Goal: Information Seeking & Learning: Learn about a topic

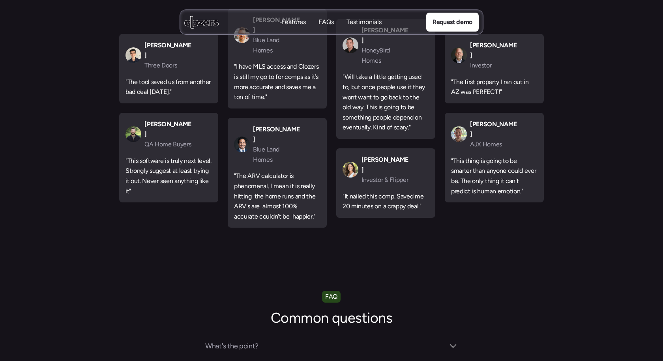
scroll to position [2510, 0]
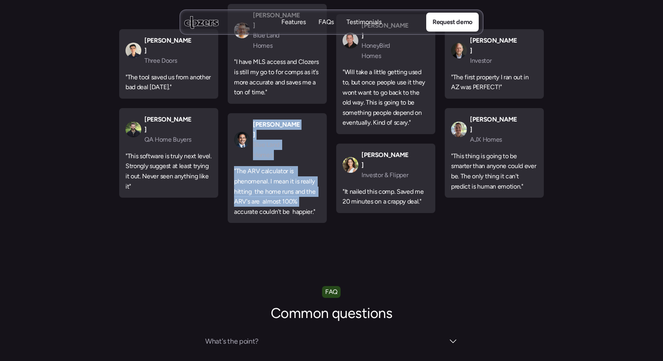
drag, startPoint x: 313, startPoint y: 159, endPoint x: 250, endPoint y: 114, distance: 78.0
click at [250, 114] on div "[PERSON_NAME] Blue Land Homes "The ARV calculator is phenomenal. I mean it is r…" at bounding box center [277, 168] width 99 height 110
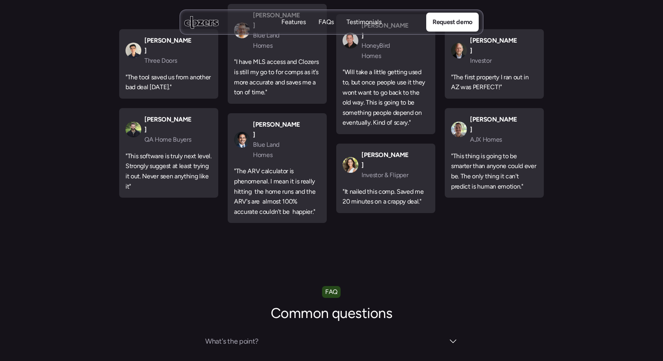
click at [380, 189] on section "Testimonials Our customers no longer run comps manually. Book my free demo [PER…" at bounding box center [331, 79] width 663 height 352
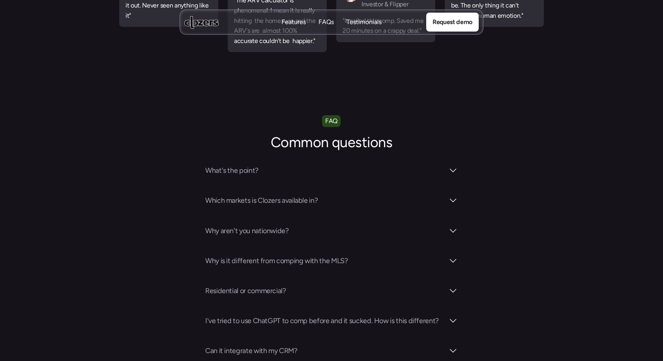
scroll to position [2684, 0]
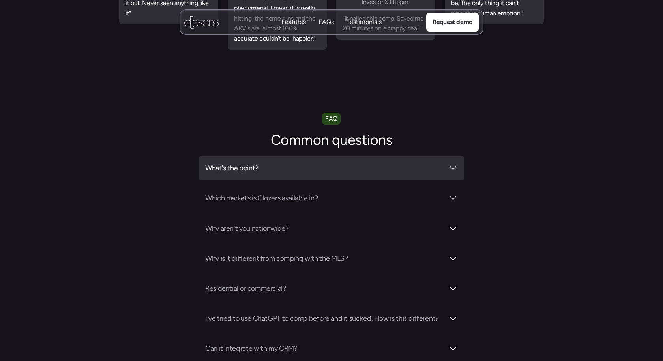
click at [404, 163] on h3 "What's the point?" at bounding box center [324, 168] width 239 height 11
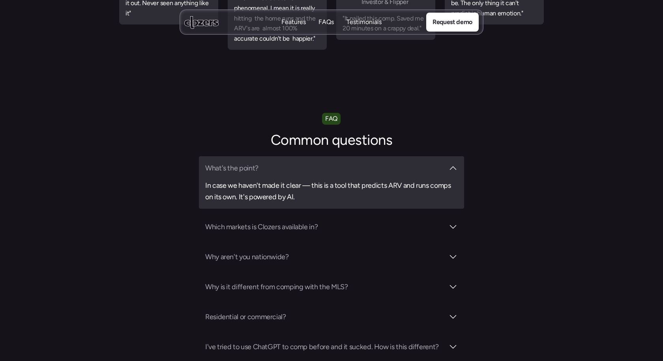
click at [404, 163] on h3 "What's the point?" at bounding box center [324, 168] width 239 height 11
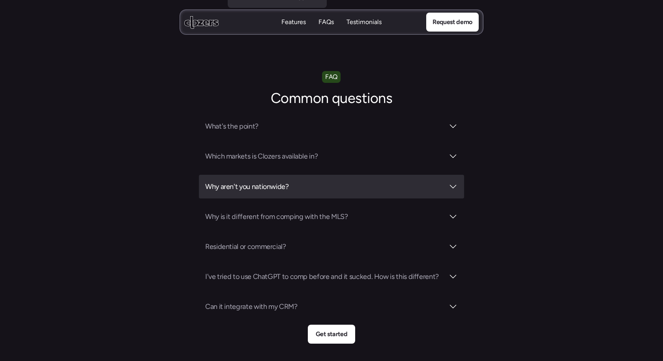
scroll to position [2739, 0]
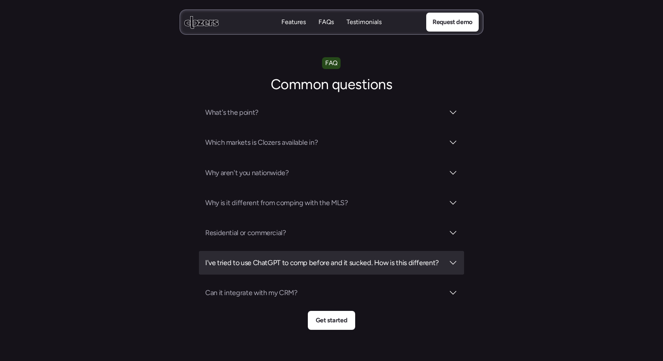
click at [426, 257] on h3 "I've tried to use ChatGPT to comp before and it sucked. How is this different?" at bounding box center [324, 262] width 239 height 11
